Goal: Task Accomplishment & Management: Complete application form

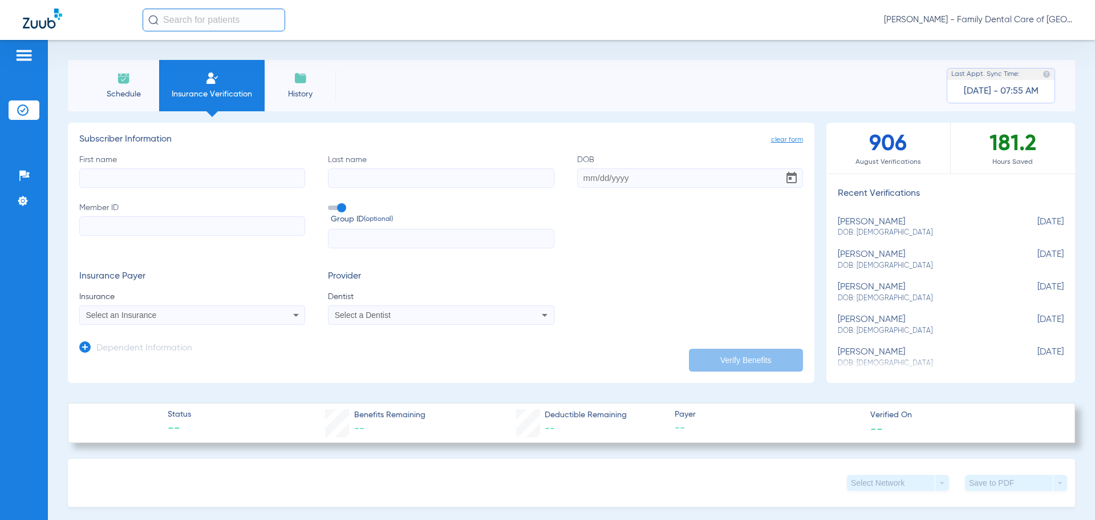
click at [178, 175] on input "First name" at bounding box center [192, 177] width 226 height 19
type input "amecia"
type input "daniels"
type input "07/06/2000"
type input "809875535"
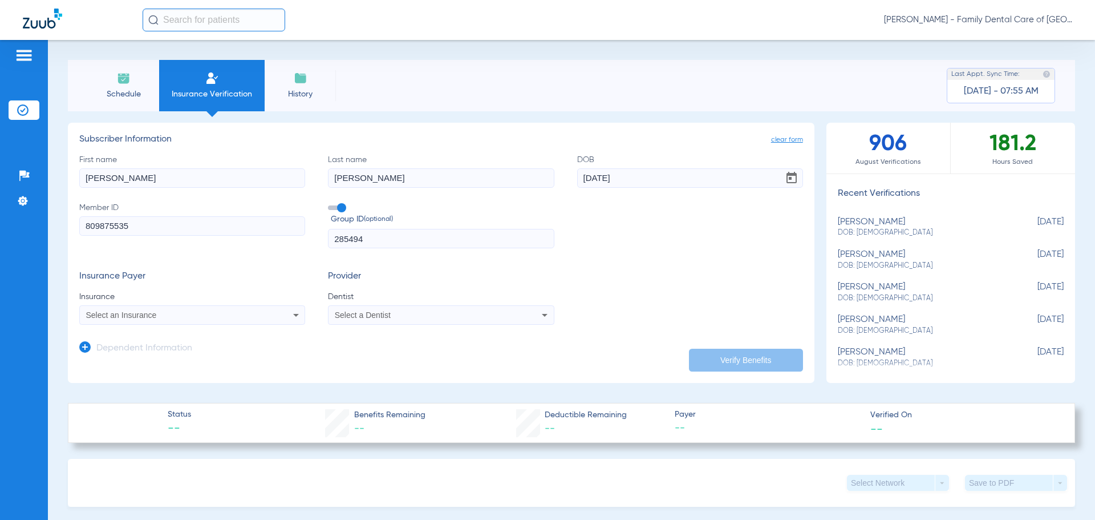
type input "285494"
click at [286, 312] on div "Select an Insurance" at bounding box center [192, 315] width 225 height 14
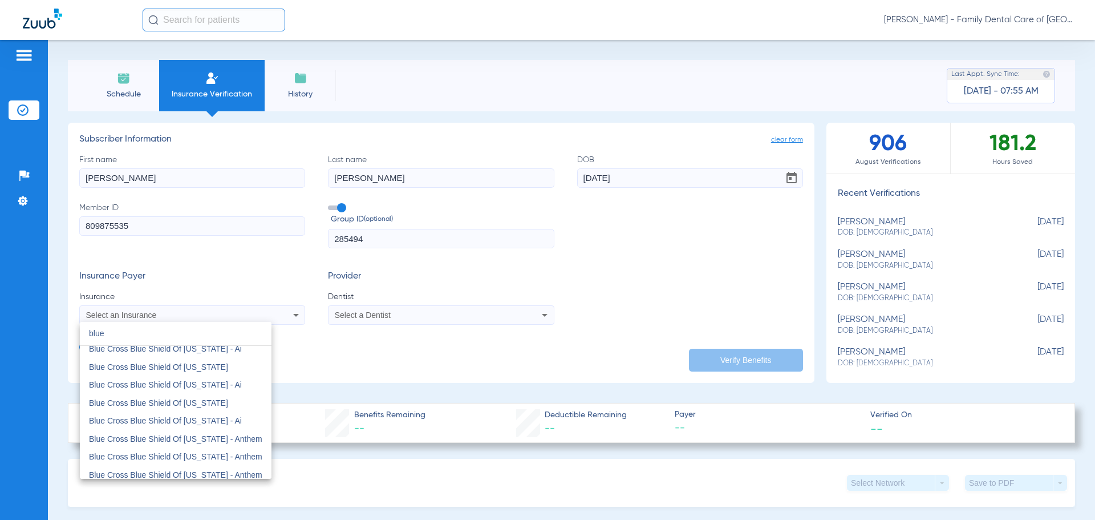
scroll to position [171, 0]
type input "blue"
click at [224, 432] on mat-option "Blue Cross Blue Shield Of [US_STATE]" at bounding box center [176, 435] width 192 height 18
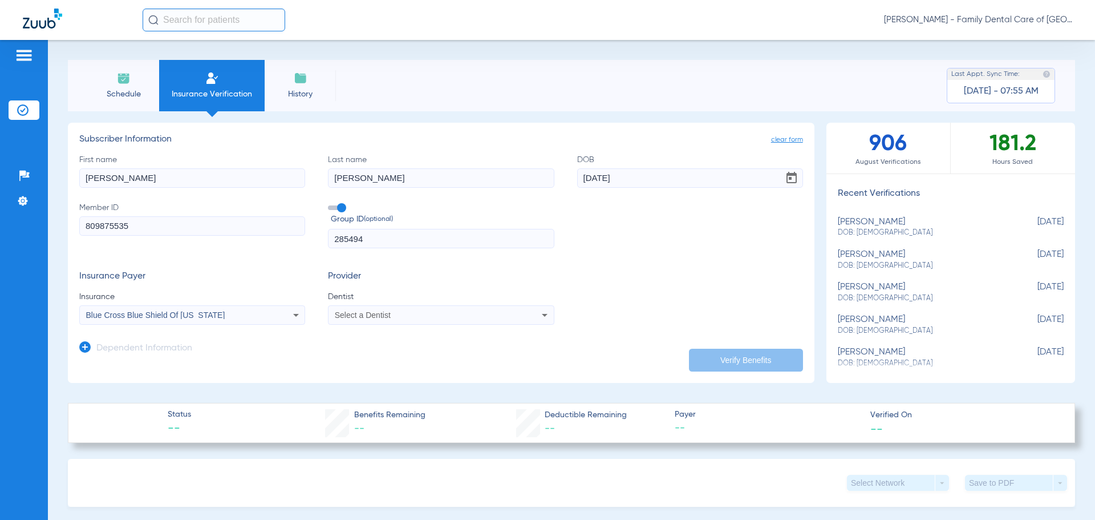
click at [370, 317] on span "Select a Dentist" at bounding box center [363, 314] width 56 height 9
type input "ale"
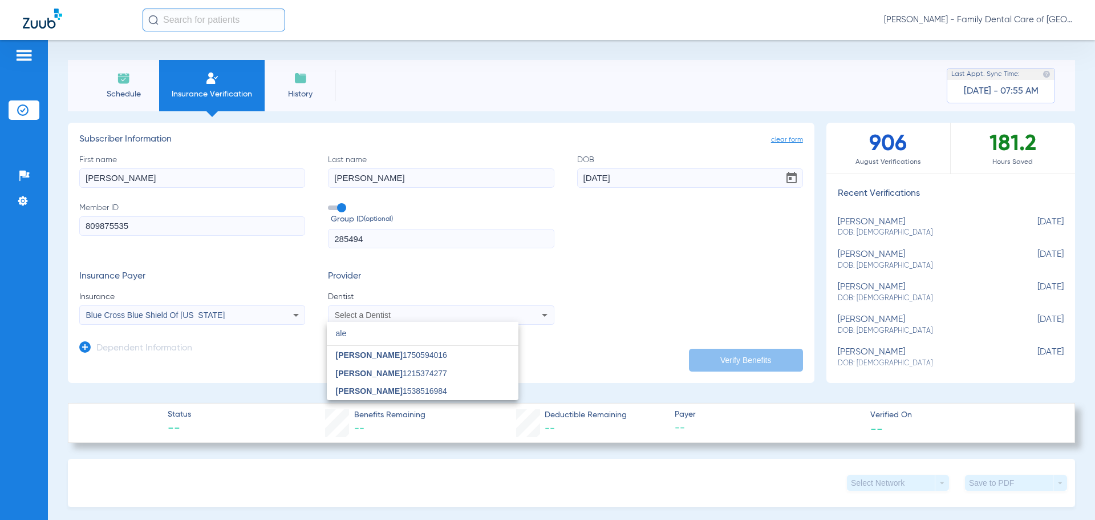
click at [414, 390] on span "[PERSON_NAME] 1538516984" at bounding box center [391, 391] width 111 height 8
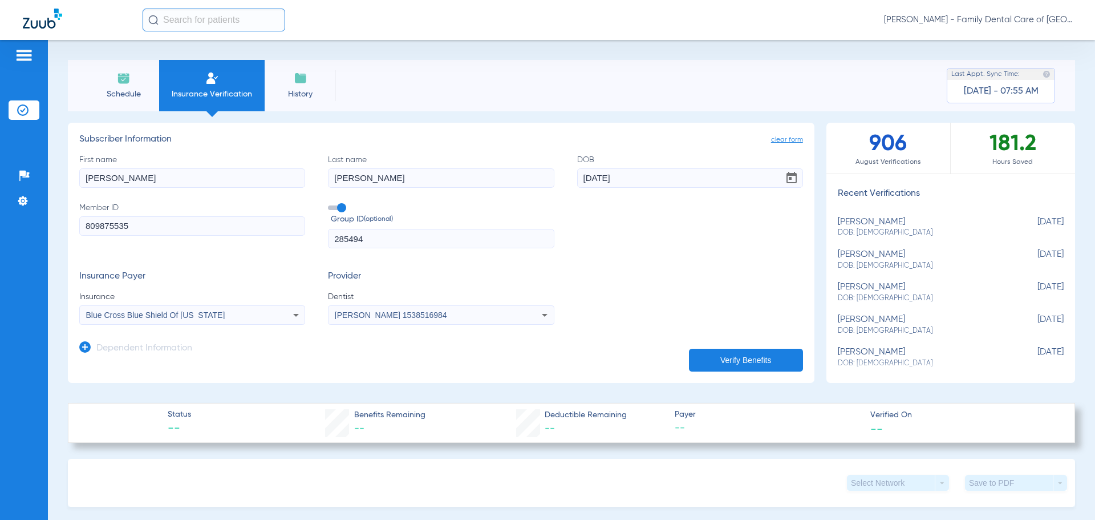
click at [734, 354] on button "Verify Benefits" at bounding box center [746, 360] width 114 height 23
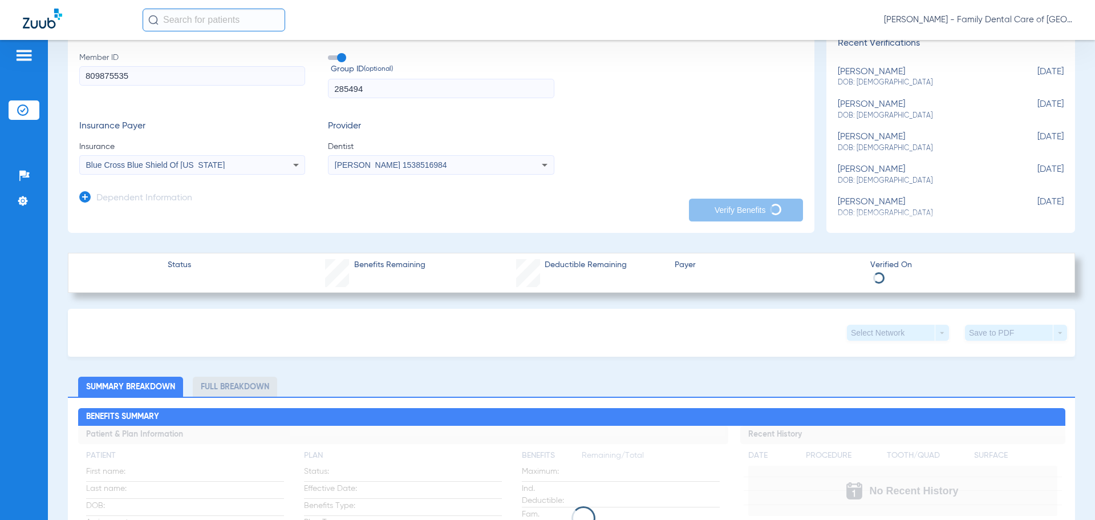
scroll to position [0, 0]
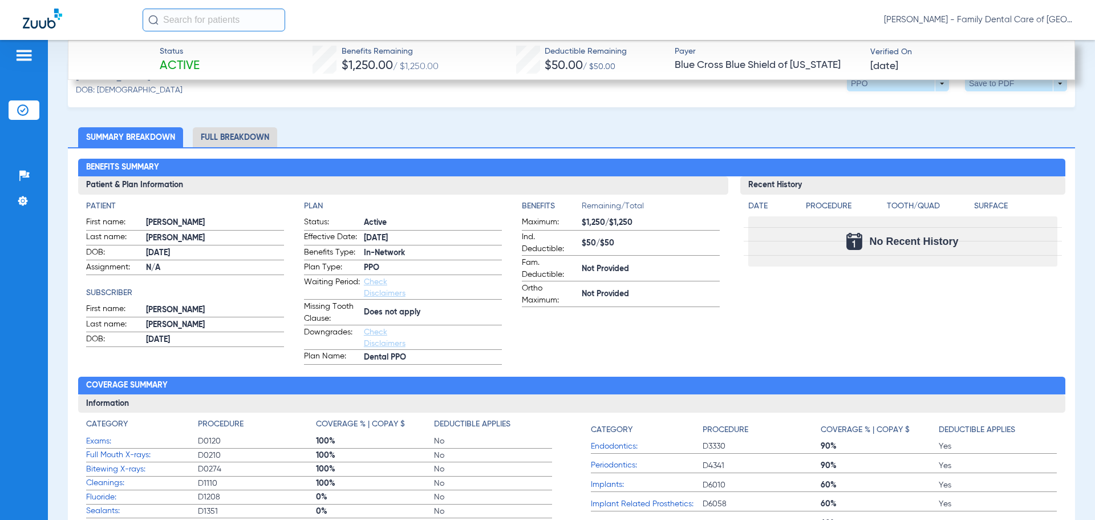
click at [444, 147] on div "Benefits Summary Patient & Plan Information Patient First name: AMECIA Last nam…" at bounding box center [571, 365] width 1007 height 437
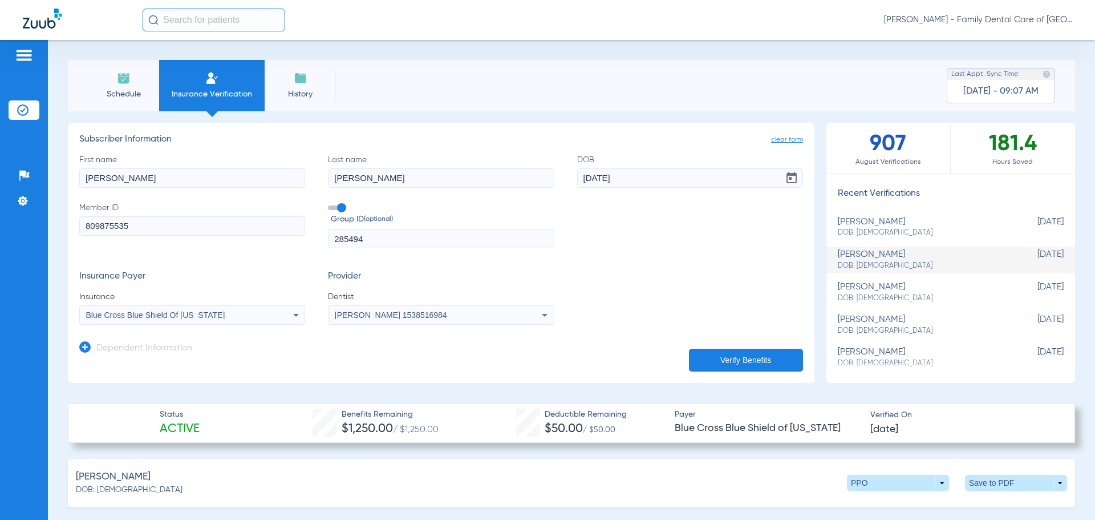
drag, startPoint x: 143, startPoint y: 178, endPoint x: -1, endPoint y: 206, distance: 146.4
click at [0, 206] on html "Jami Knight - Family Dental Care of Champaign Patients Insurance Verification S…" at bounding box center [547, 260] width 1095 height 520
click at [785, 141] on span "clear form" at bounding box center [787, 139] width 32 height 11
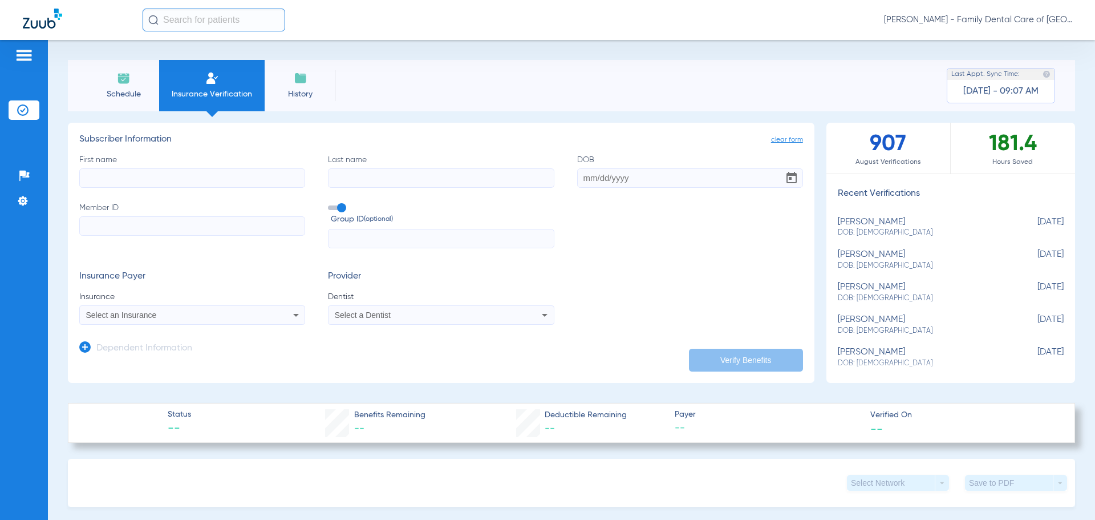
click at [148, 178] on input "First name" at bounding box center [192, 177] width 226 height 19
type input "westyn"
type input "[PERSON_NAME]"
type input "11/11/2019"
click at [104, 224] on input "Member ID" at bounding box center [192, 225] width 226 height 19
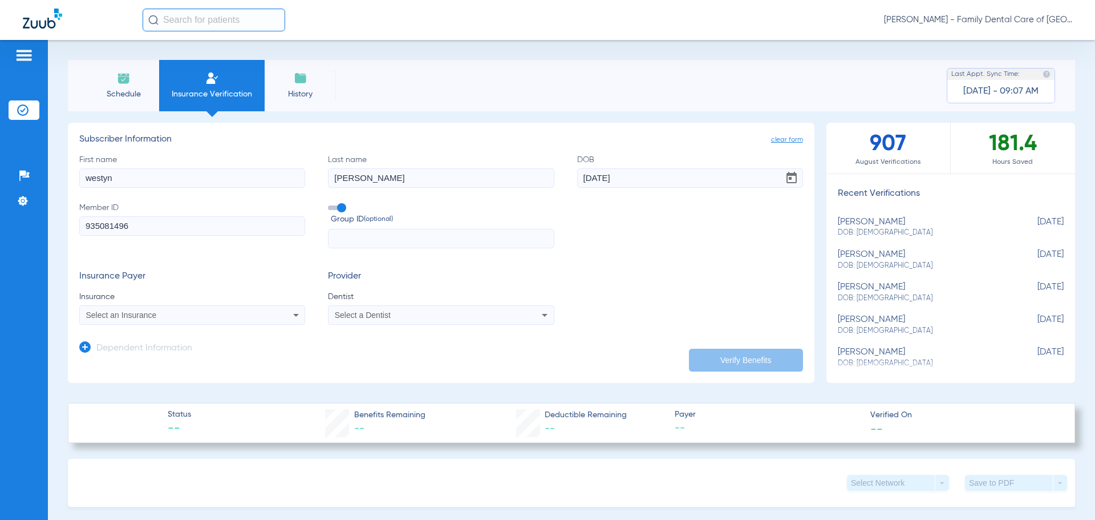
type input "935081496"
click at [171, 297] on span "Insurance" at bounding box center [192, 296] width 226 height 11
click at [179, 318] on div "Select an Insurance" at bounding box center [171, 315] width 171 height 8
type input "prin"
click at [104, 352] on span "Principal" at bounding box center [104, 354] width 31 height 9
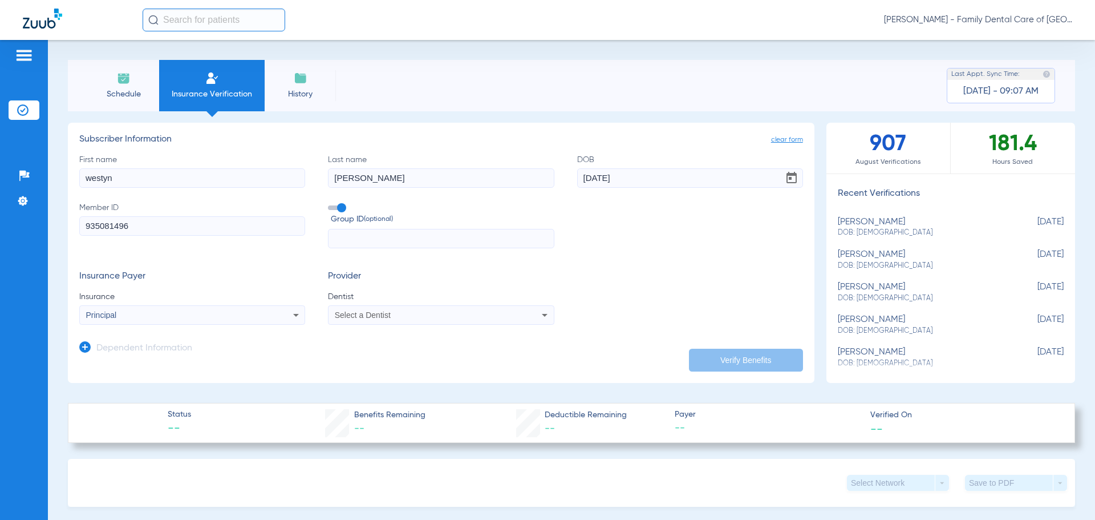
click at [439, 304] on app-form-autocomplete "Dentist Select a Dentist" at bounding box center [441, 308] width 226 height 34
click at [432, 314] on div "Select a Dentist" at bounding box center [420, 315] width 171 height 8
type input "ale"
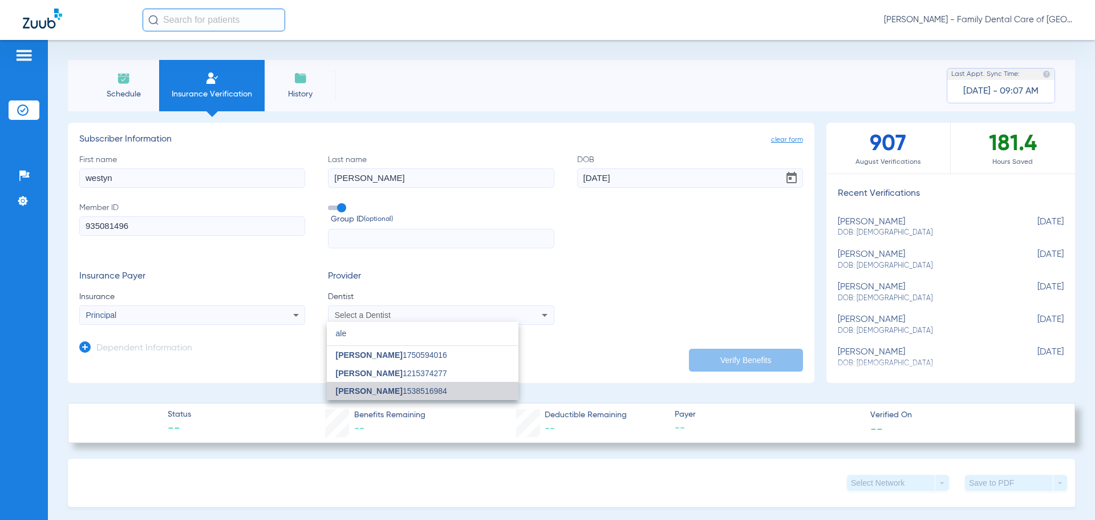
click at [443, 387] on span "[PERSON_NAME] 1538516984" at bounding box center [391, 391] width 111 height 8
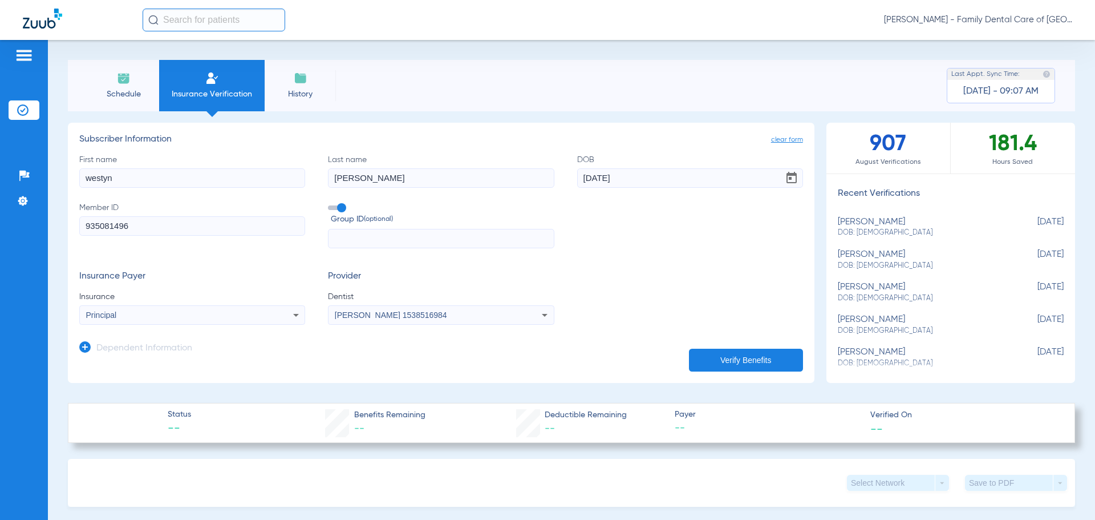
click at [777, 363] on button "Verify Benefits" at bounding box center [746, 360] width 114 height 23
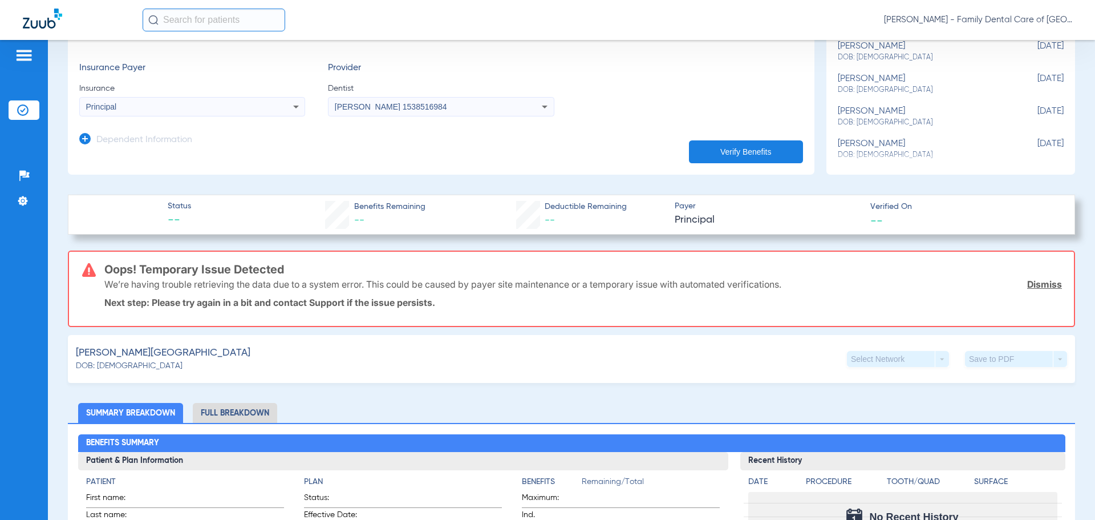
scroll to position [114, 0]
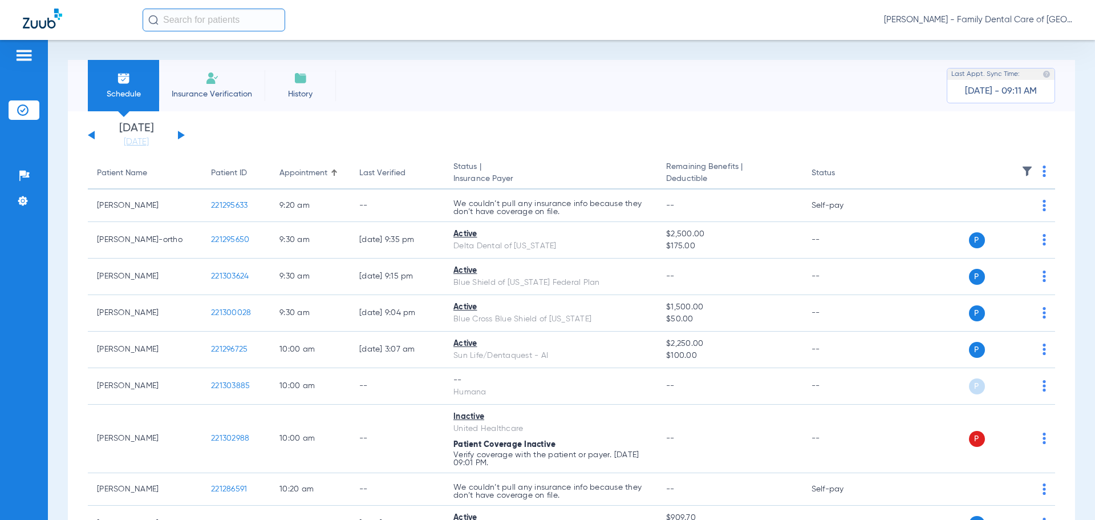
click at [198, 86] on li "Insurance Verification" at bounding box center [212, 85] width 106 height 51
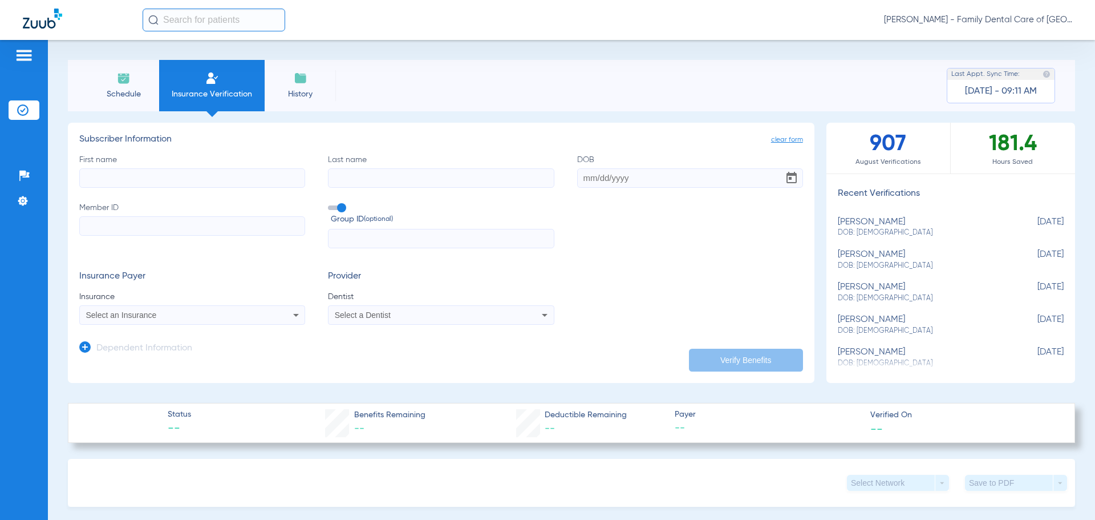
click at [192, 167] on label "First name" at bounding box center [192, 171] width 226 height 34
click at [192, 168] on input "First name" at bounding box center [192, 177] width 226 height 19
click at [180, 175] on input "First name" at bounding box center [192, 177] width 226 height 19
type input "westyn"
type input "[PERSON_NAME]"
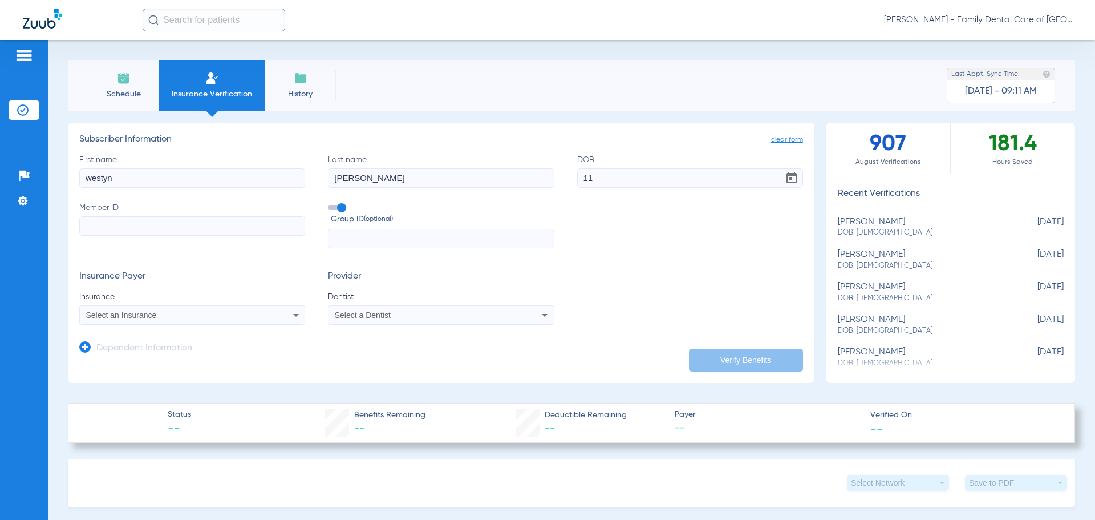
type input "1"
type input "[DATE]"
drag, startPoint x: 367, startPoint y: 180, endPoint x: 208, endPoint y: 198, distance: 159.6
click at [208, 198] on div "First name [PERSON_NAME] Last name [PERSON_NAME] DOB [DEMOGRAPHIC_DATA] Member …" at bounding box center [441, 201] width 724 height 95
type input "[PERSON_NAME]"
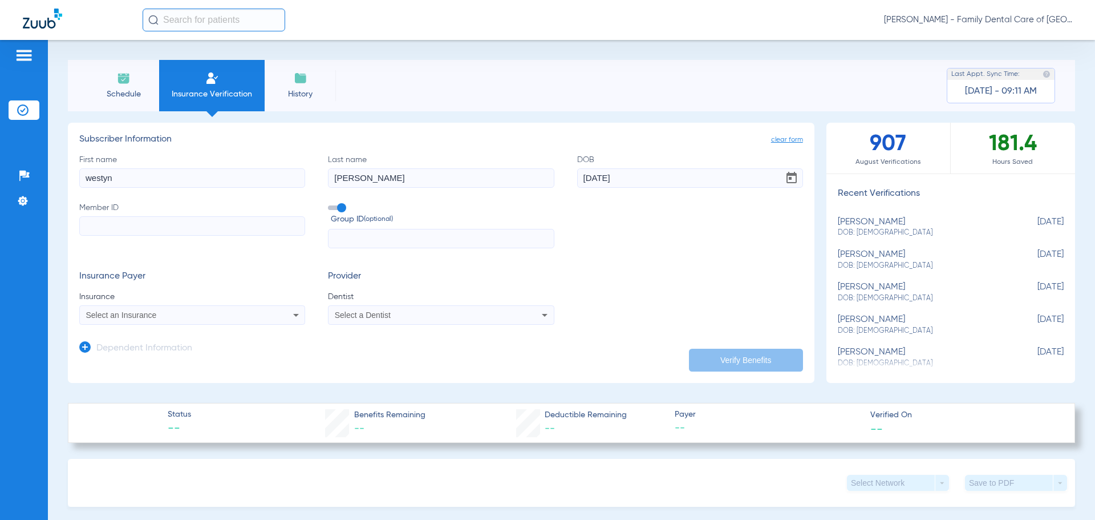
drag, startPoint x: 142, startPoint y: 179, endPoint x: -68, endPoint y: 179, distance: 209.9
click at [0, 179] on html "[PERSON_NAME] - Family Dental Care of Champaign Patients Insurance Verification…" at bounding box center [547, 260] width 1095 height 520
type input "[PERSON_NAME]"
click at [104, 225] on input "Member ID" at bounding box center [192, 225] width 226 height 19
type input "935081496"
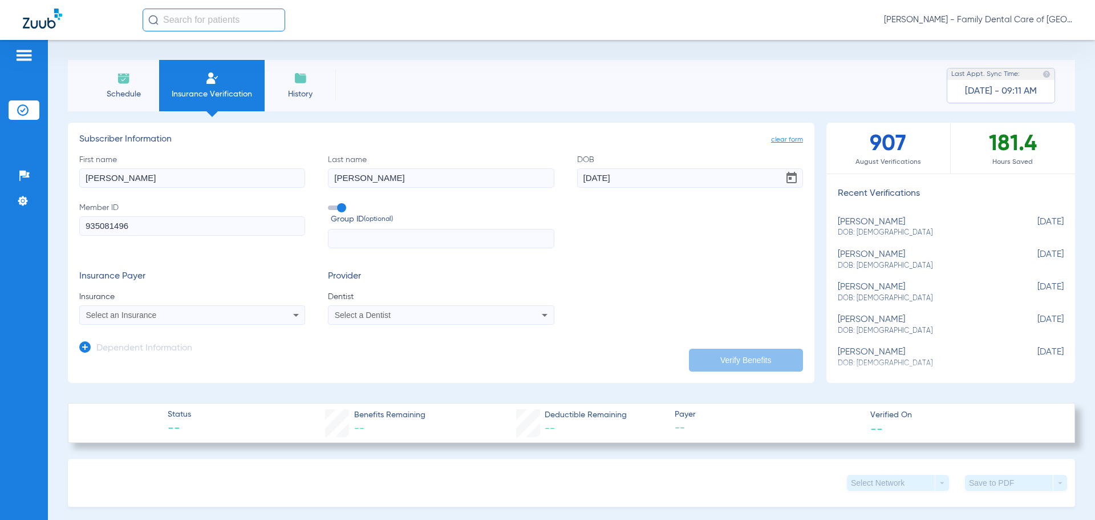
click at [281, 300] on span "Insurance" at bounding box center [192, 296] width 226 height 11
click at [289, 311] on icon at bounding box center [296, 315] width 14 height 14
type input "prin"
click at [99, 350] on span "Principal" at bounding box center [104, 354] width 31 height 9
click at [386, 317] on span "Select a Dentist" at bounding box center [363, 314] width 56 height 9
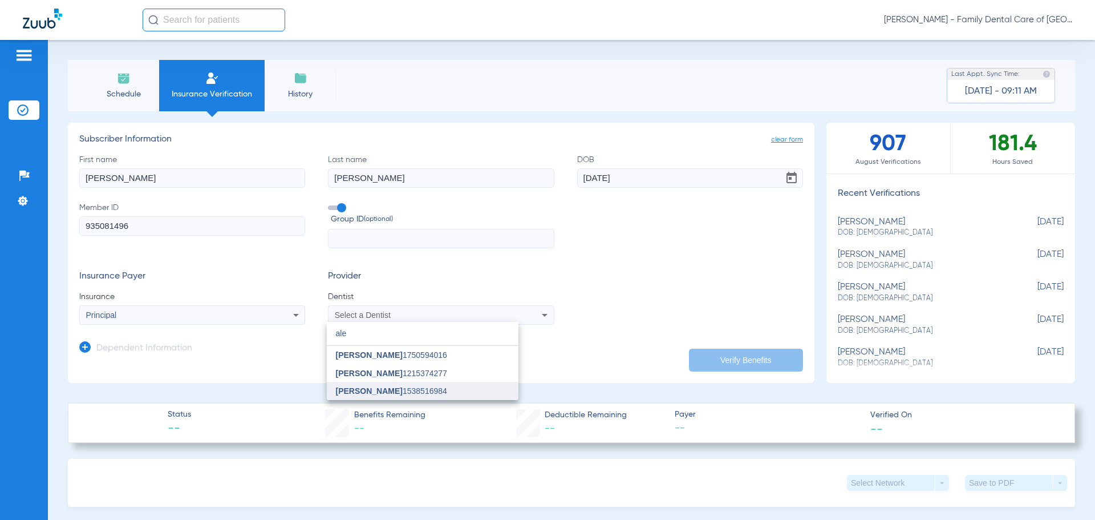
type input "ale"
click at [409, 387] on span "[PERSON_NAME] 1538516984" at bounding box center [391, 391] width 111 height 8
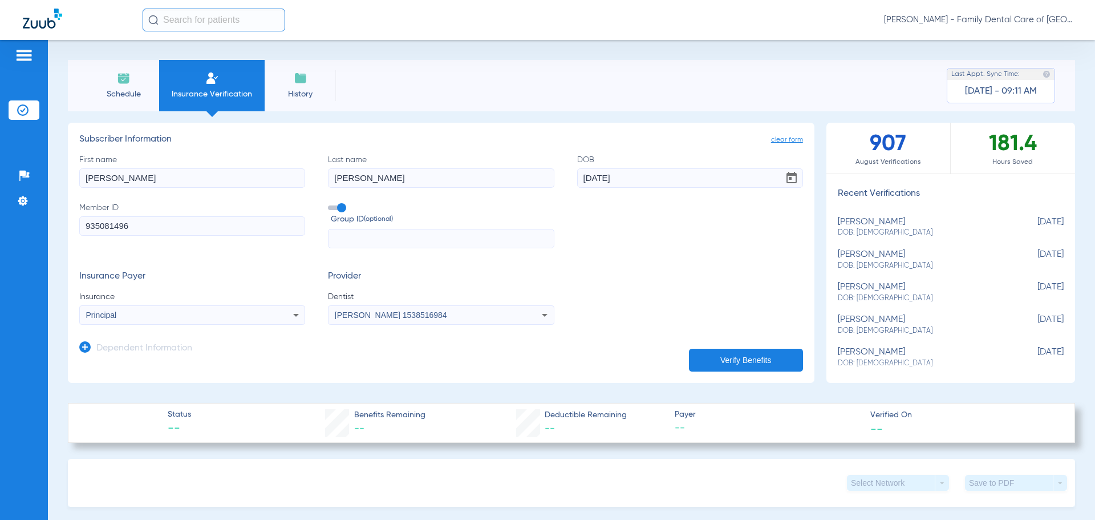
click at [697, 360] on button "Verify Benefits" at bounding box center [746, 360] width 114 height 23
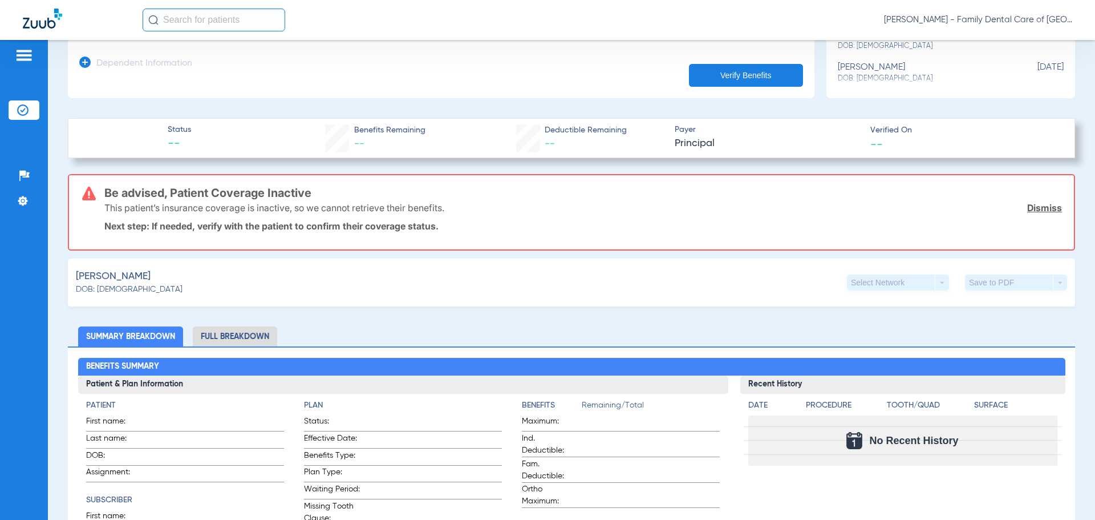
scroll to position [285, 0]
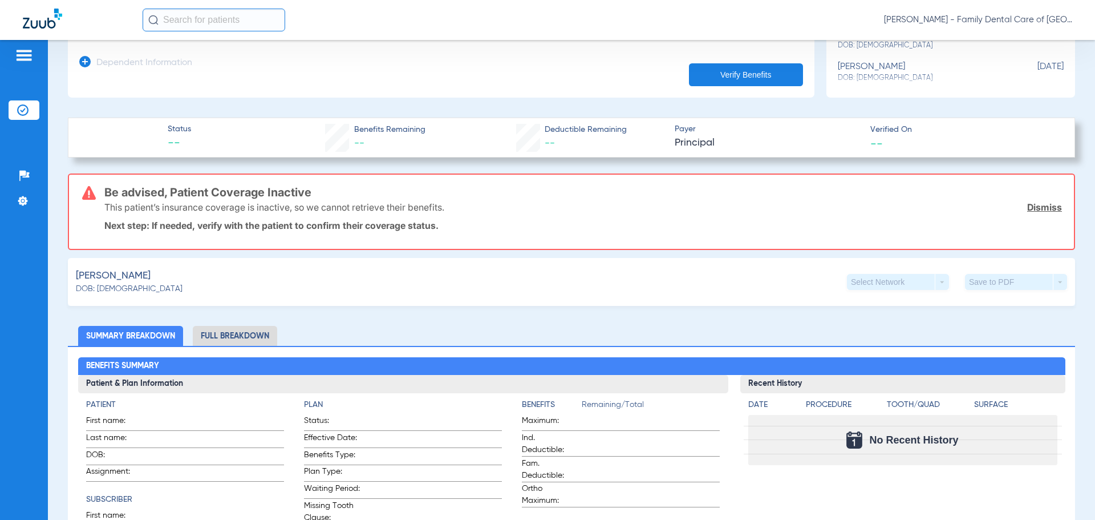
click at [281, 331] on ul "Summary Breakdown Full Breakdown" at bounding box center [571, 336] width 1007 height 20
click at [258, 335] on li "Full Breakdown" at bounding box center [235, 336] width 84 height 20
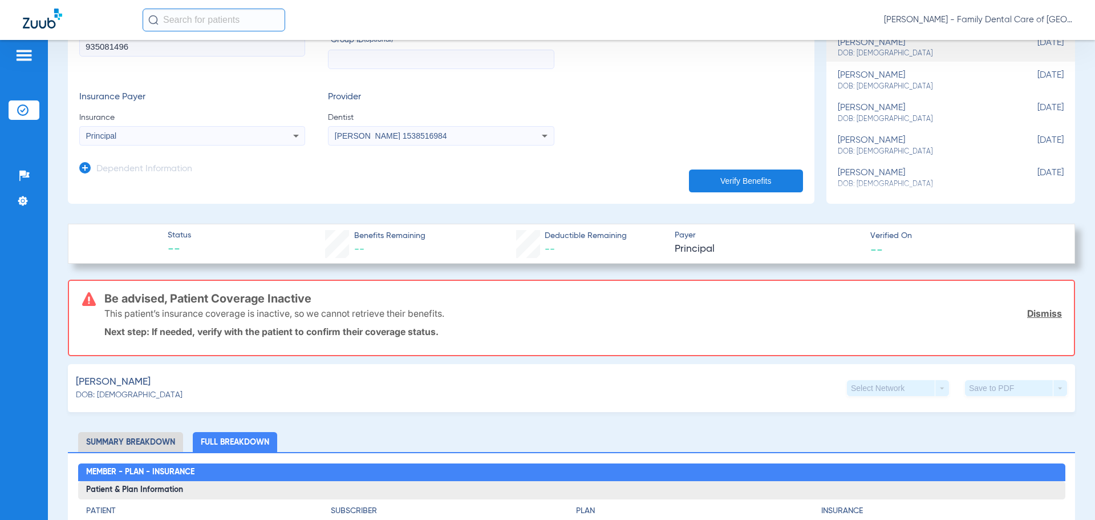
scroll to position [171, 0]
